Goal: Use online tool/utility: Utilize a website feature to perform a specific function

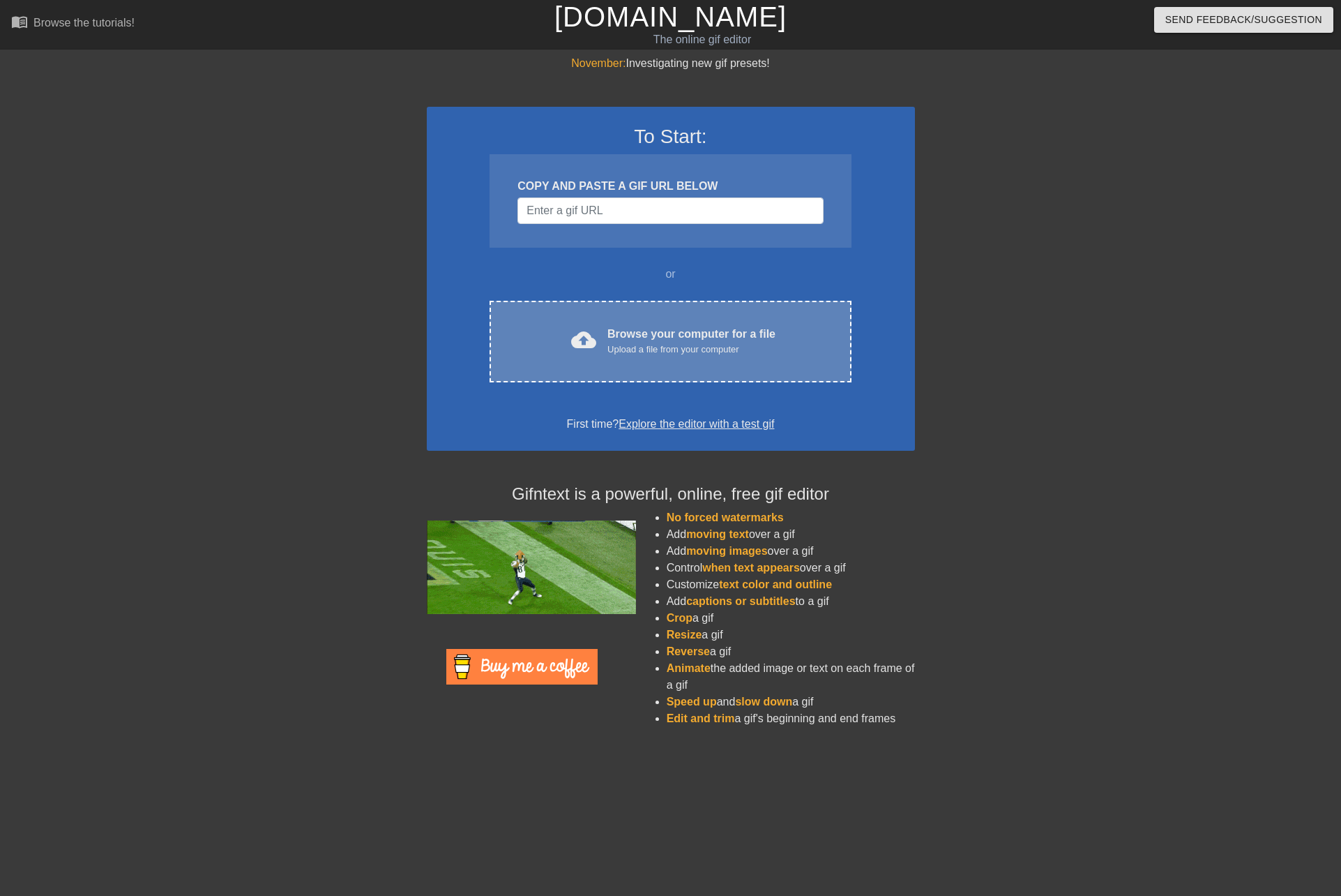
click at [627, 339] on div "Browse your computer for a file Upload a file from your computer" at bounding box center [692, 341] width 168 height 31
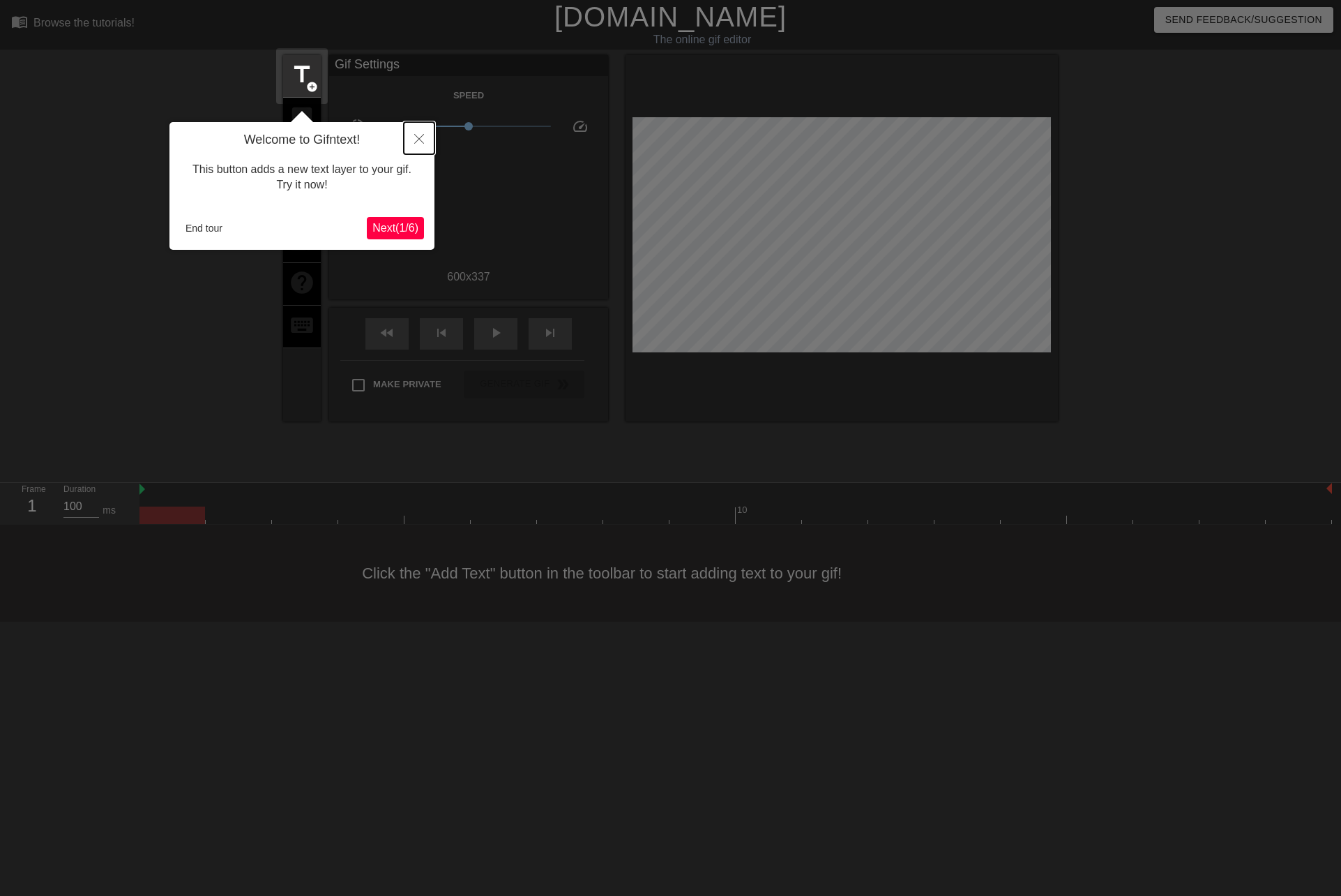
click at [420, 139] on icon "Close" at bounding box center [419, 139] width 10 height 10
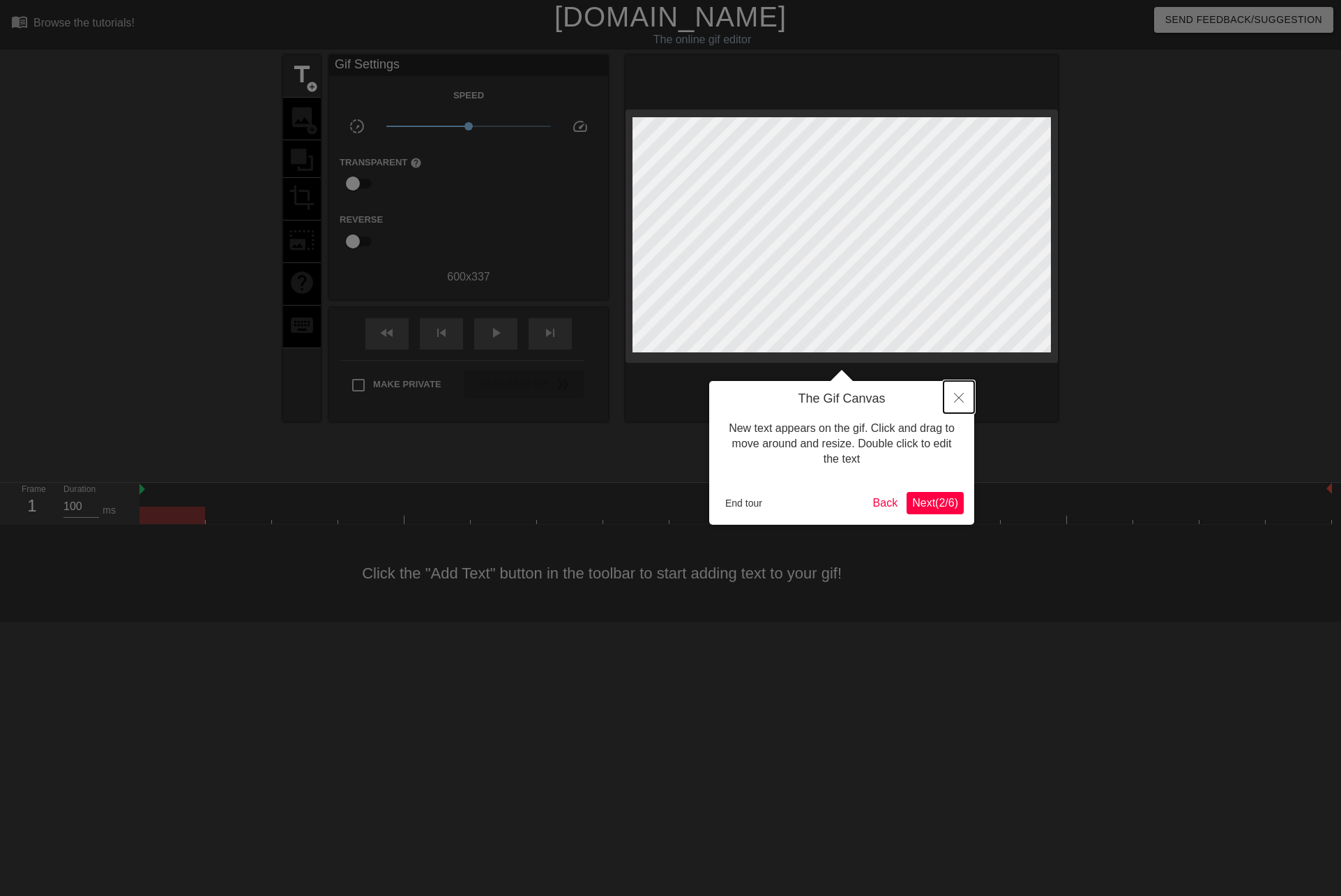
click at [959, 394] on icon "Close" at bounding box center [959, 398] width 10 height 10
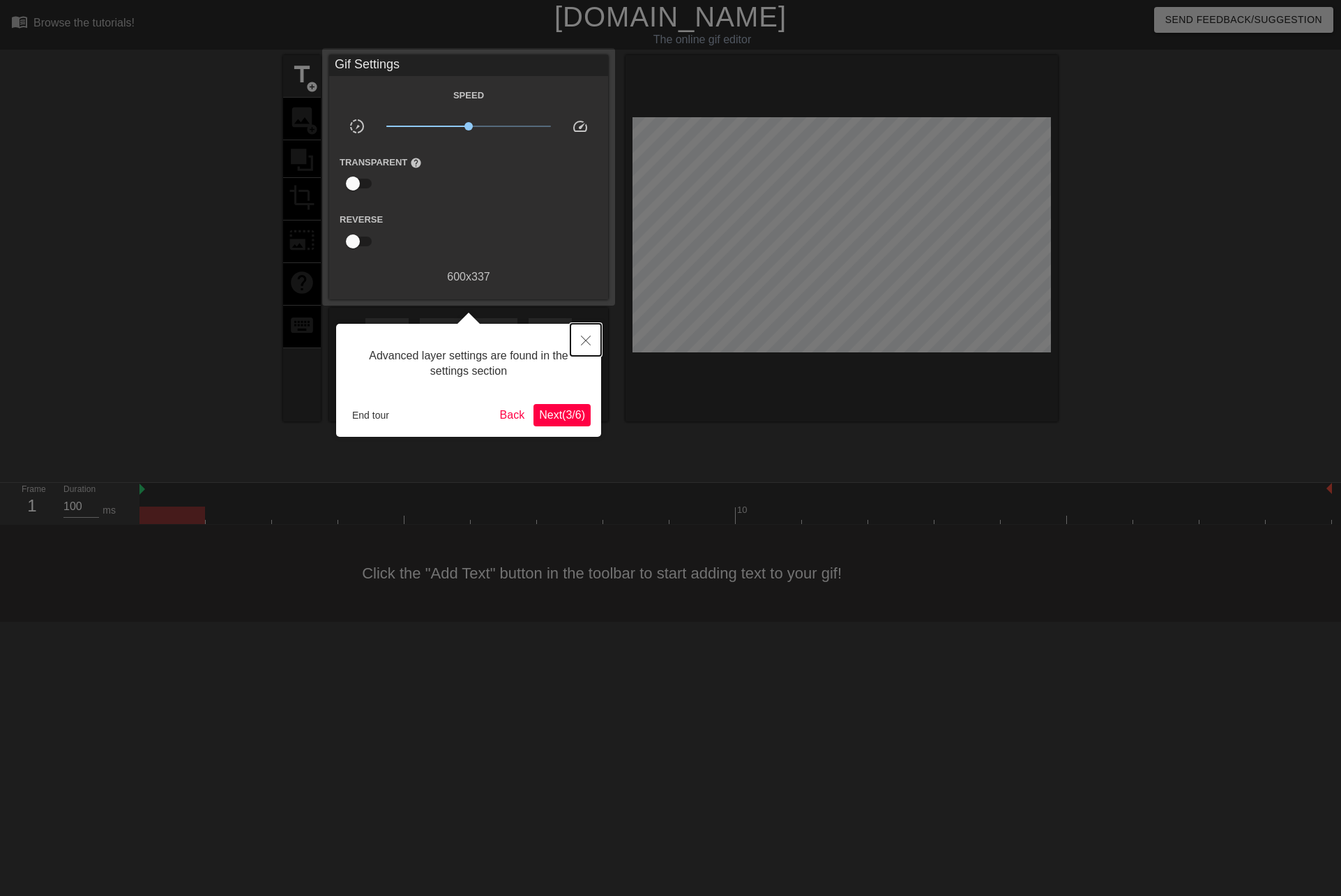
click at [595, 339] on button "Close" at bounding box center [586, 340] width 31 height 32
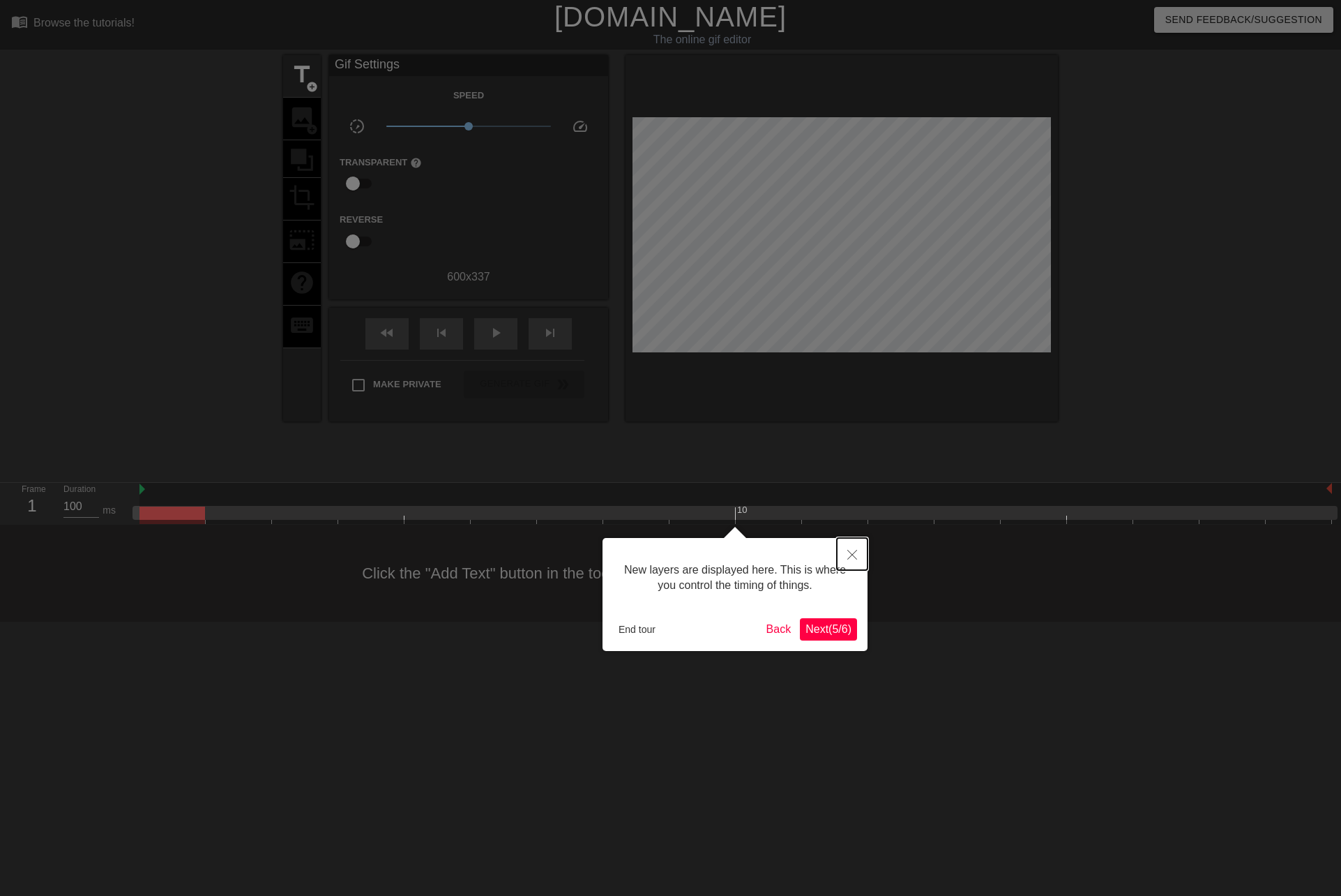
click at [851, 556] on icon "Close" at bounding box center [852, 554] width 10 height 10
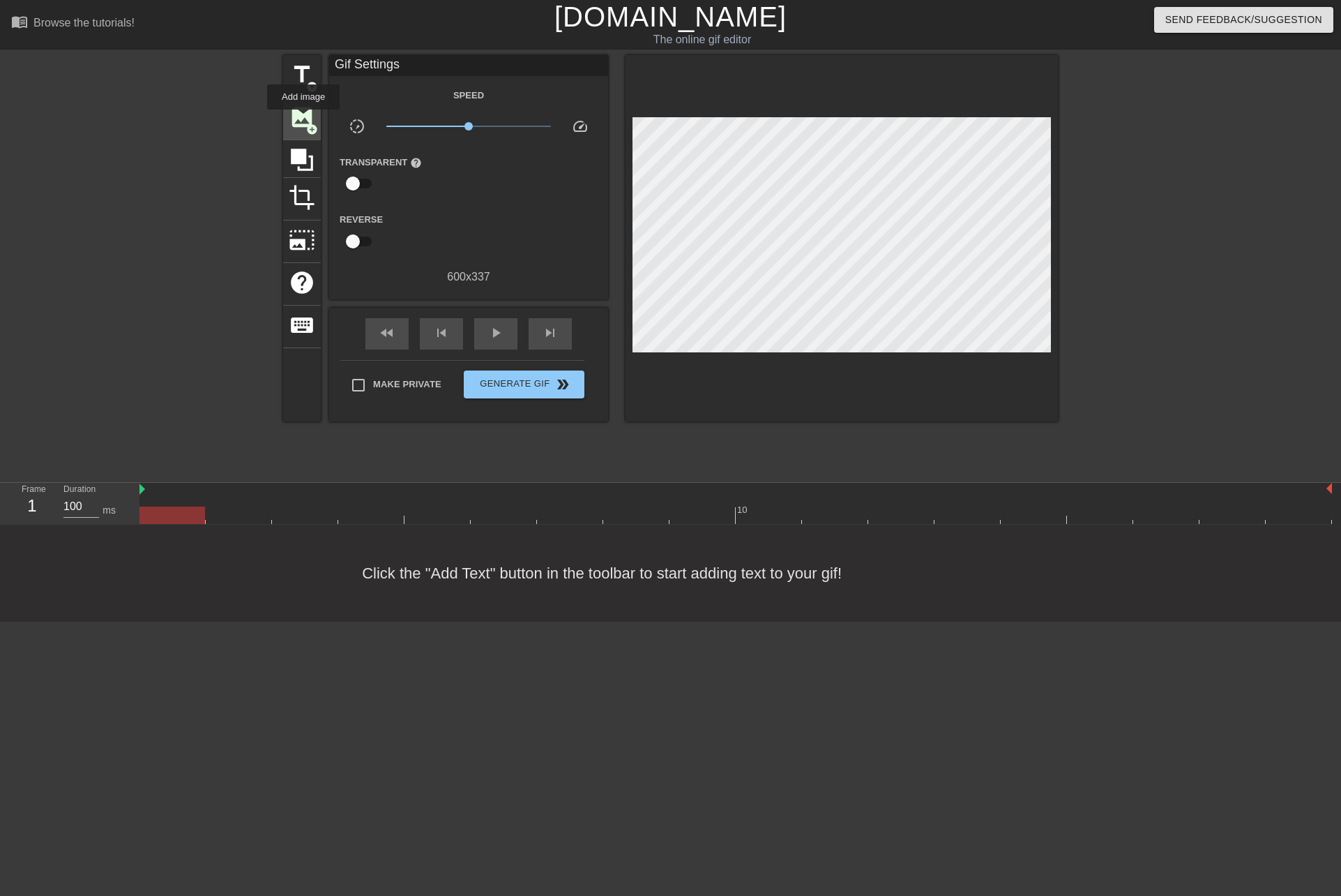
click at [304, 119] on span "image" at bounding box center [302, 118] width 27 height 27
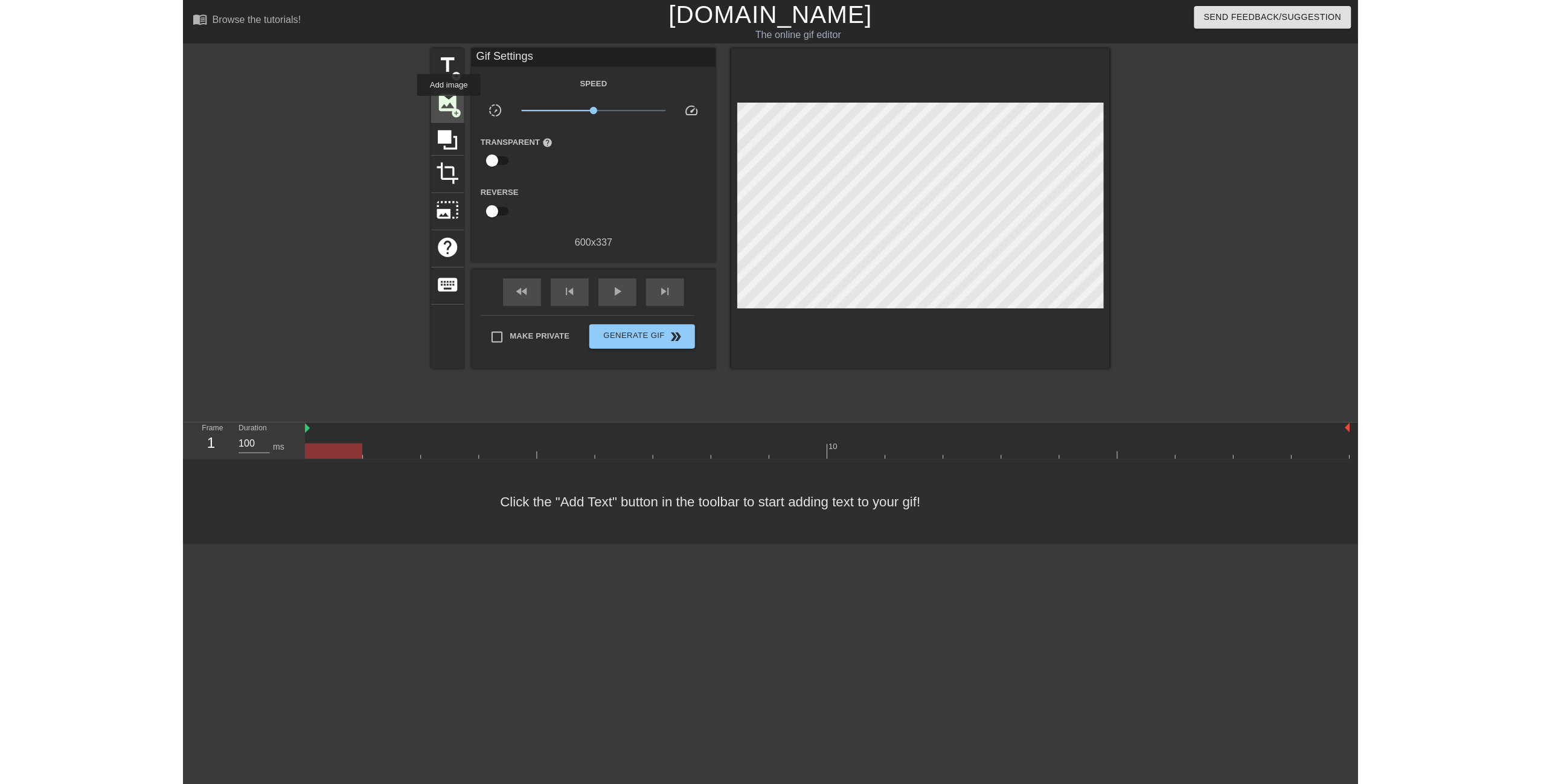
scroll to position [0, 0]
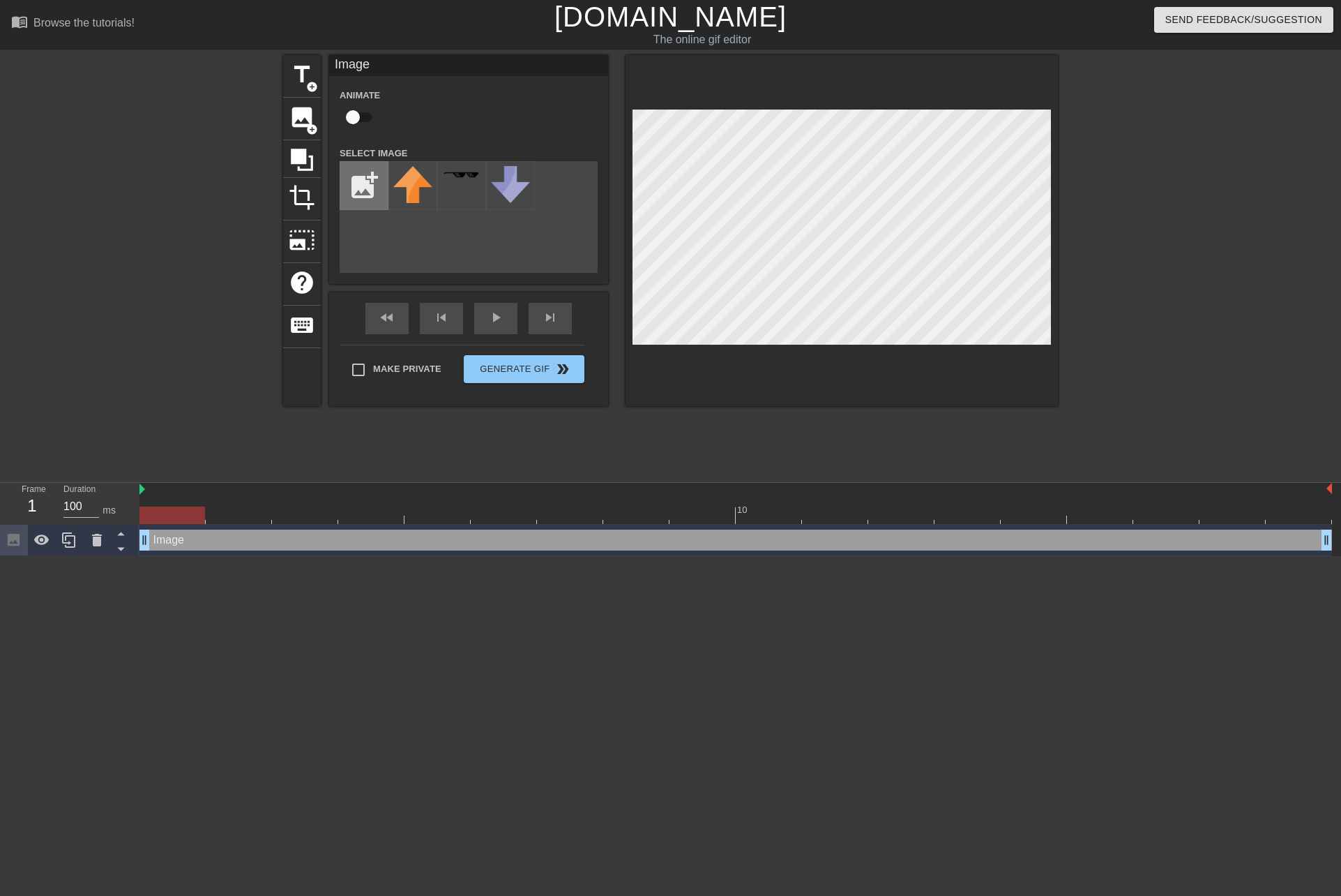
click at [368, 185] on input "file" at bounding box center [363, 185] width 47 height 47
click at [399, 198] on img at bounding box center [413, 185] width 39 height 39
click at [361, 190] on input "file" at bounding box center [363, 185] width 47 height 47
type input "C:\fakepath\hudsquad_ce.png"
click at [404, 187] on img at bounding box center [413, 185] width 39 height 39
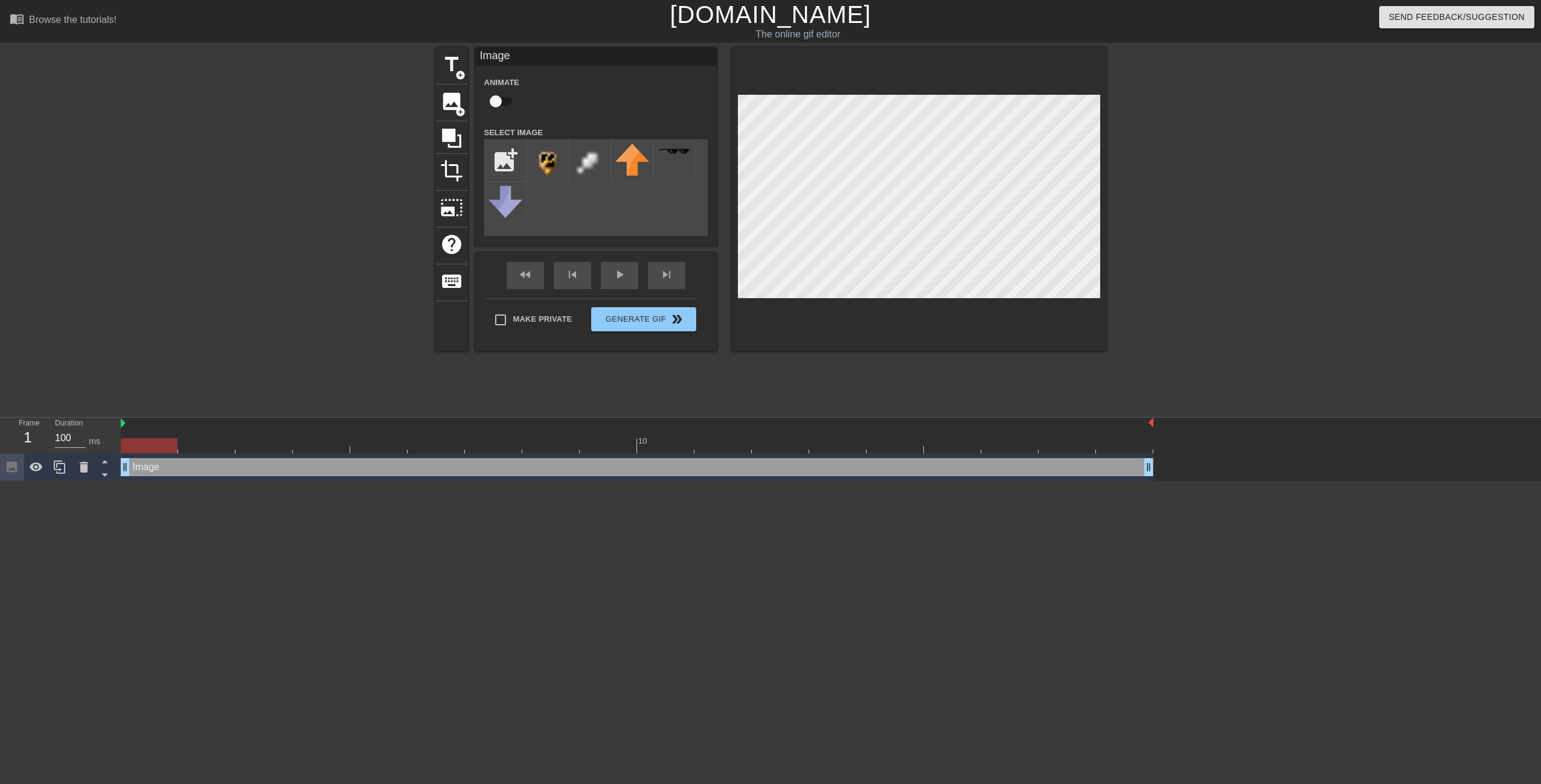
click at [967, 321] on div at bounding box center [919, 199] width 374 height 304
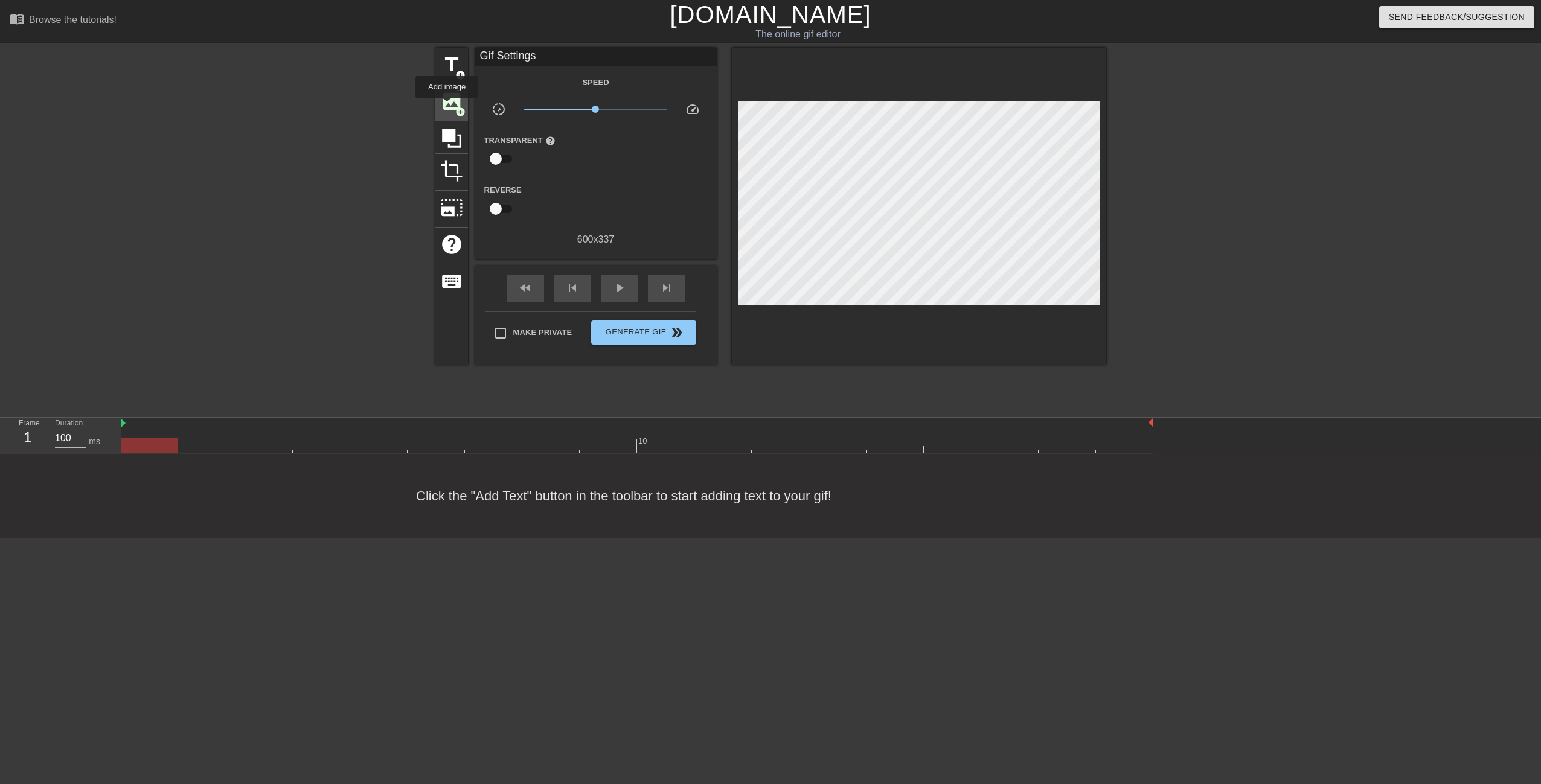
click at [447, 106] on span "image" at bounding box center [452, 102] width 23 height 23
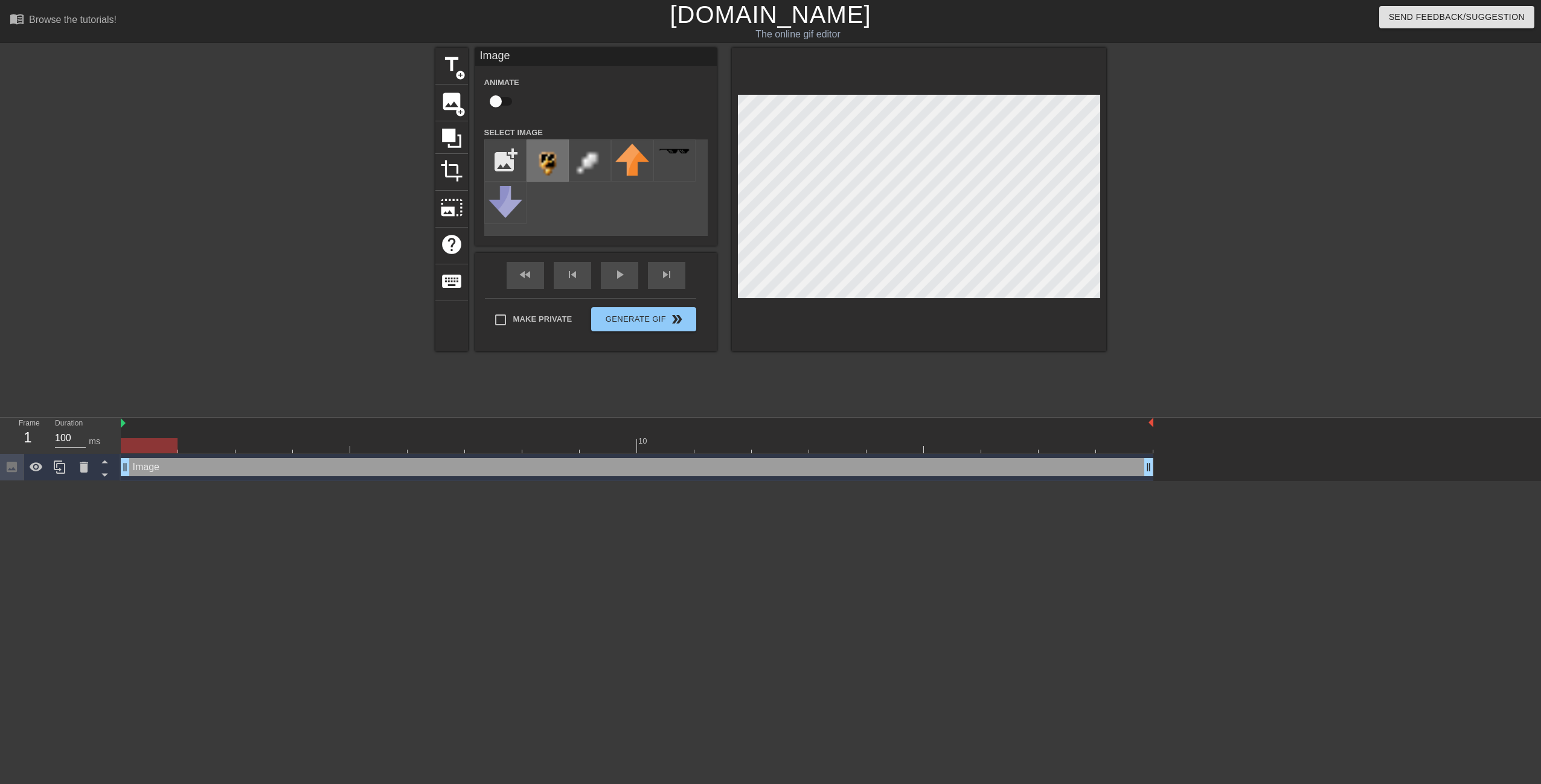
click at [535, 163] on img at bounding box center [547, 160] width 34 height 34
click at [496, 99] on input "checkbox" at bounding box center [496, 102] width 69 height 23
click at [496, 101] on input "checkbox" at bounding box center [507, 102] width 69 height 23
checkbox input "false"
click at [502, 154] on input "file" at bounding box center [505, 160] width 41 height 41
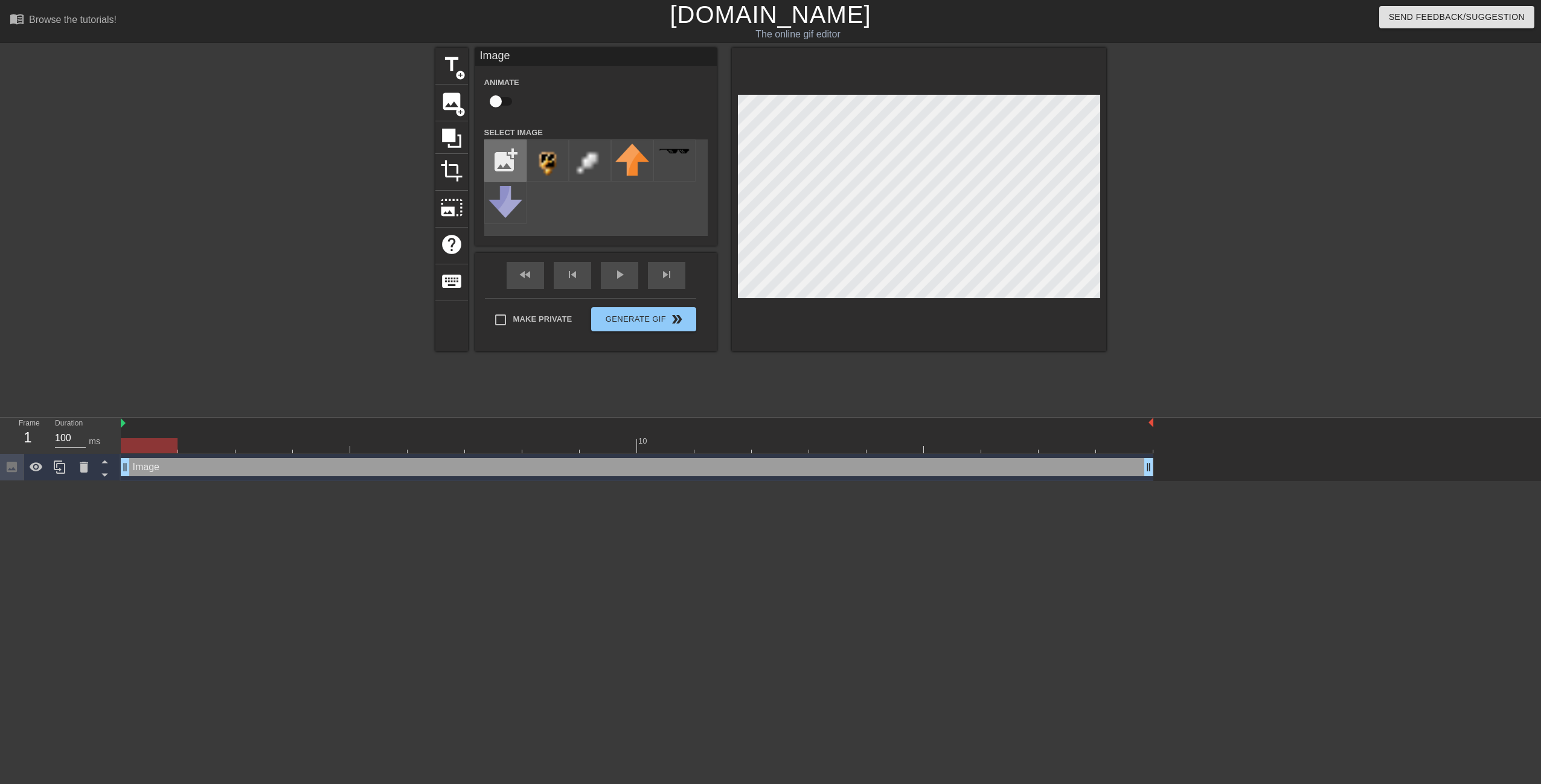
type input "C:\fakepath\hudsquad_mp.png"
click at [543, 160] on img at bounding box center [547, 160] width 34 height 34
click at [659, 212] on div "add_photo_alternate" at bounding box center [596, 188] width 223 height 96
click at [459, 113] on span "add_circle" at bounding box center [460, 112] width 10 height 10
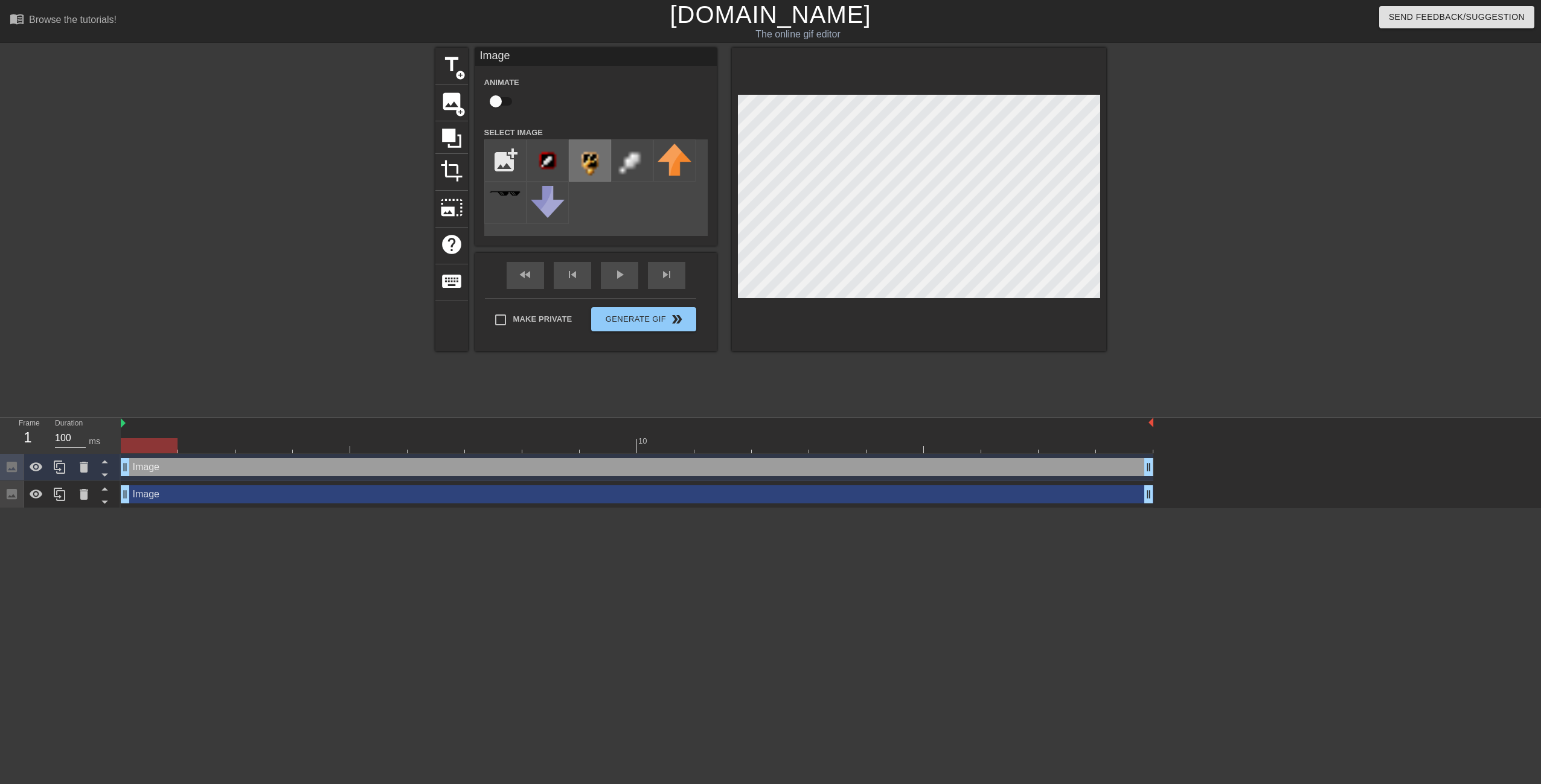
click at [579, 165] on img at bounding box center [590, 160] width 34 height 34
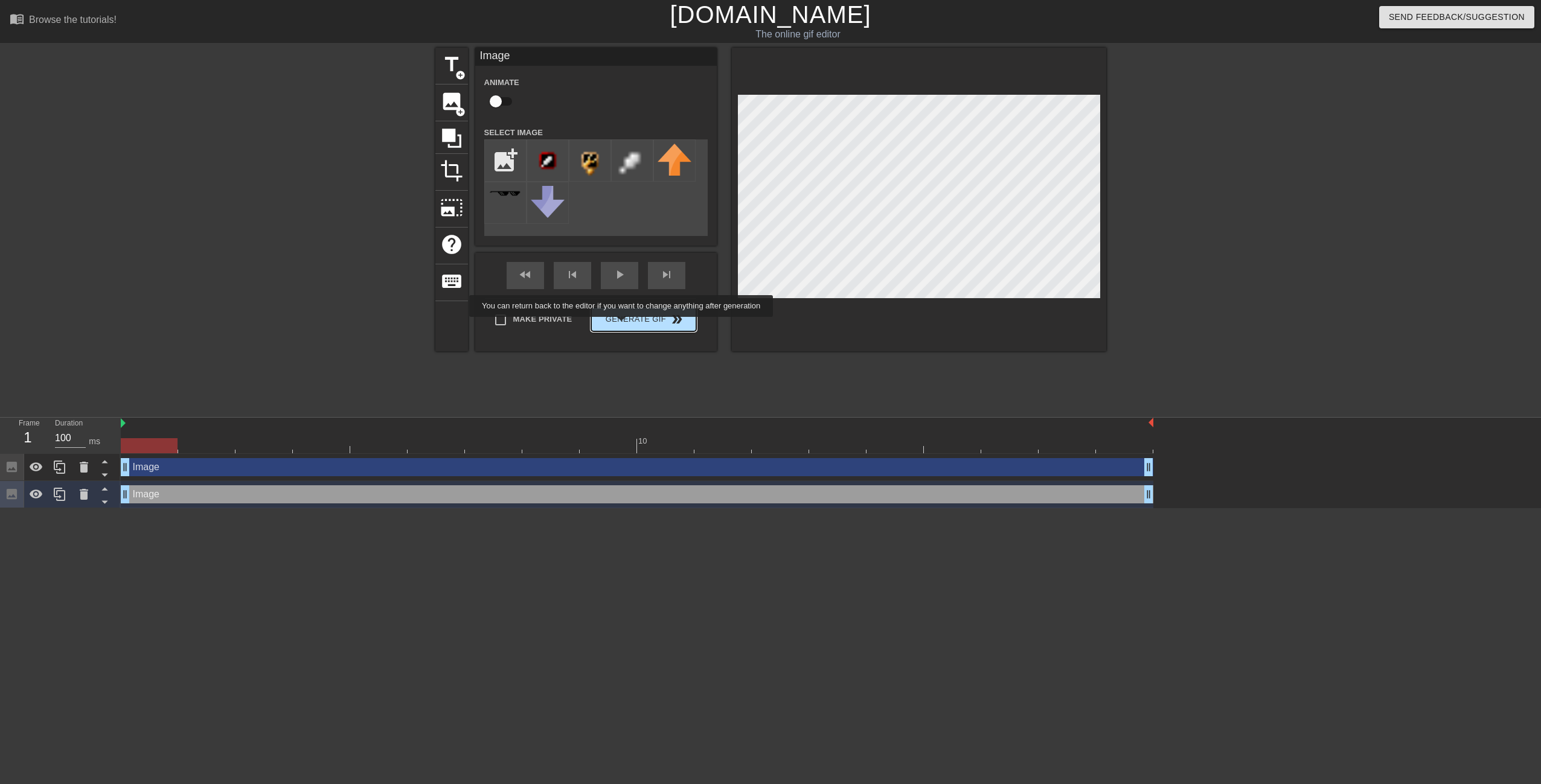
click at [623, 326] on span "Generate Gif double_arrow" at bounding box center [643, 319] width 95 height 15
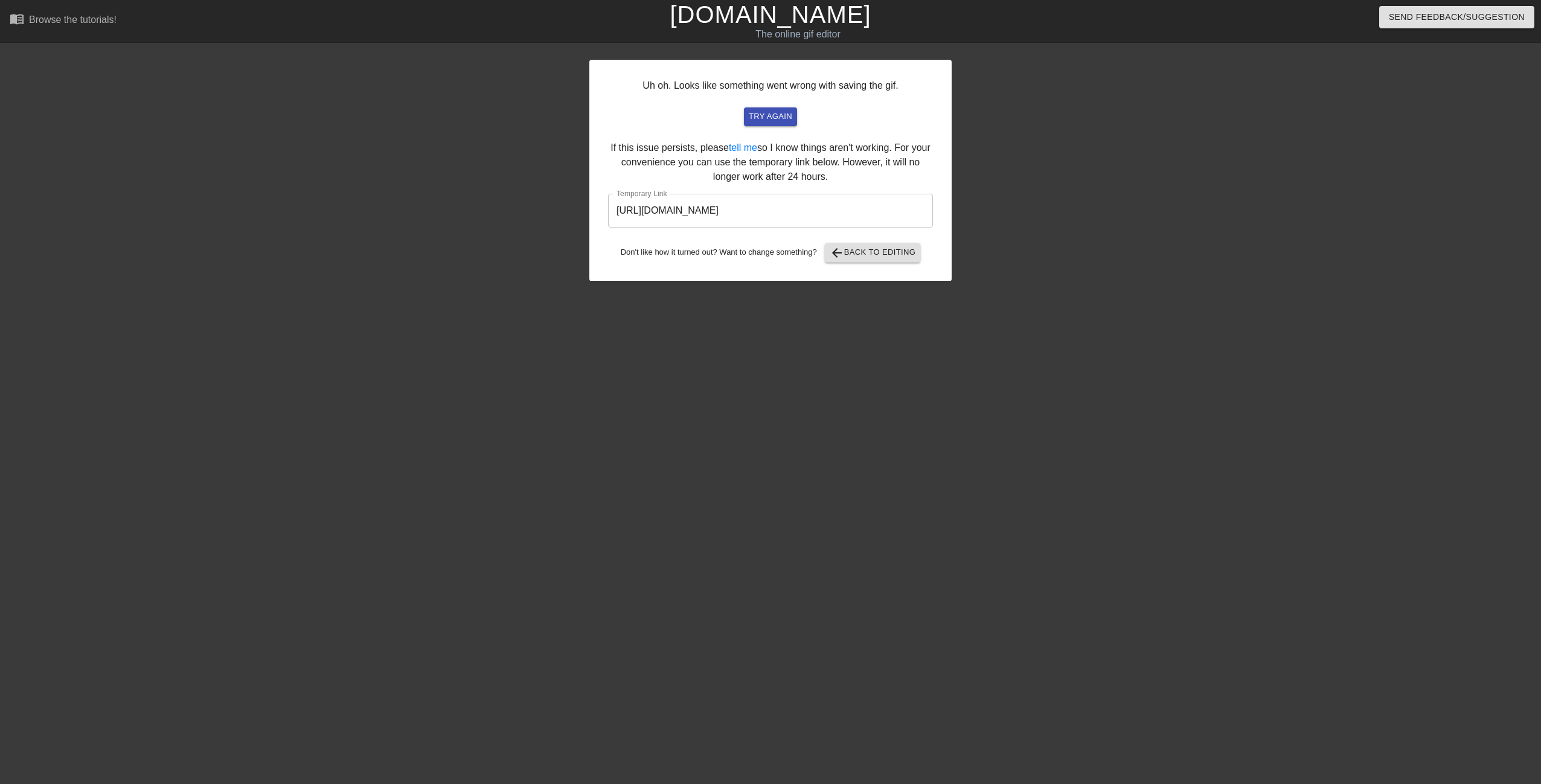
click at [806, 215] on input "[URL][DOMAIN_NAME]" at bounding box center [770, 210] width 325 height 34
